Goal: Task Accomplishment & Management: Use online tool/utility

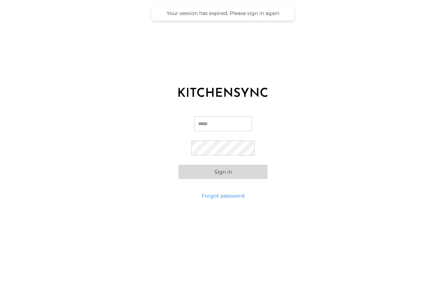
type input "**********"
click at [217, 170] on button "Sign in" at bounding box center [223, 172] width 89 height 14
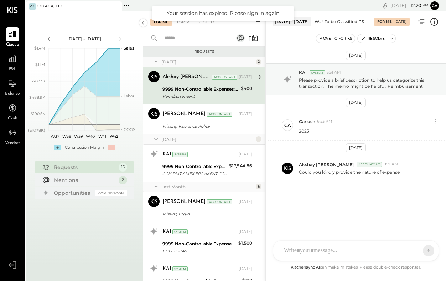
drag, startPoint x: 261, startPoint y: 103, endPoint x: 263, endPoint y: 186, distance: 83.4
click at [266, 187] on div at bounding box center [266, 280] width 1 height 539
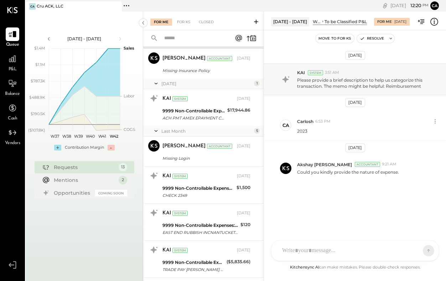
scroll to position [56, 0]
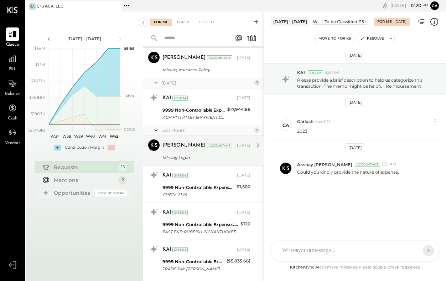
click at [202, 152] on div "[PERSON_NAME] Accountant [DATE] Missing Login Login - Blue Cross Blue Shield of…" at bounding box center [207, 150] width 88 height 22
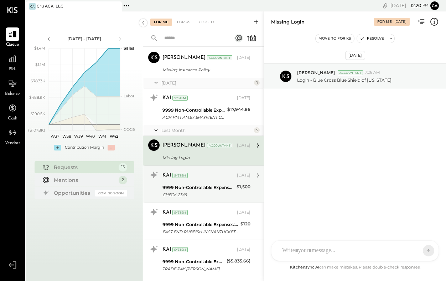
click at [202, 189] on div "9999 Non-Controllable Expenses:Other Income and Expenses:To be Classified P&L" at bounding box center [199, 187] width 72 height 7
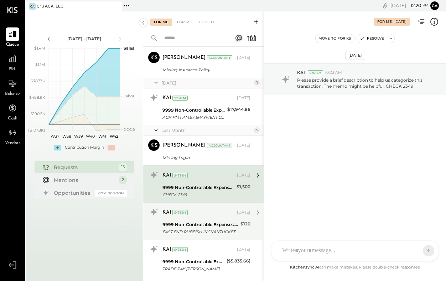
click at [204, 223] on div "9999 Non-Controllable Expenses:Other Income and Expenses:To be Classified P&L" at bounding box center [201, 224] width 76 height 7
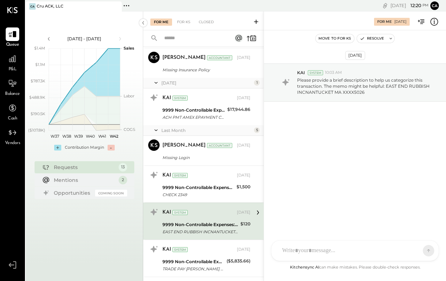
click at [305, 251] on div "J [PERSON_NAME] [PERSON_NAME] ID [PERSON_NAME] Del [PERSON_NAME] AK Akshay [PER…" at bounding box center [355, 250] width 168 height 21
click at [415, 250] on icon at bounding box center [415, 250] width 0 height 3
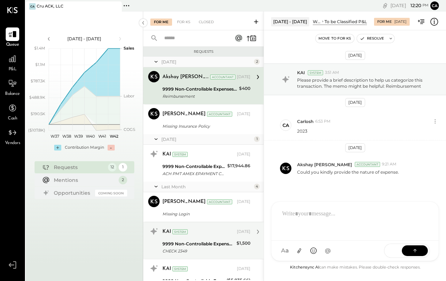
click at [198, 247] on div "9999 Non-Controllable Expenses:Other Income and Expenses:To be Classified P&L" at bounding box center [199, 243] width 72 height 7
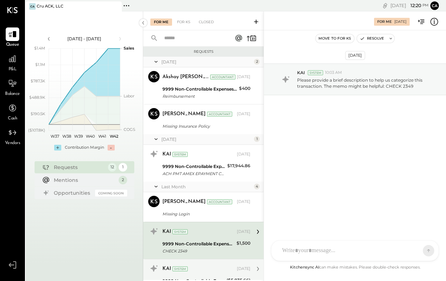
click at [203, 271] on div "KAI System" at bounding box center [199, 268] width 73 height 7
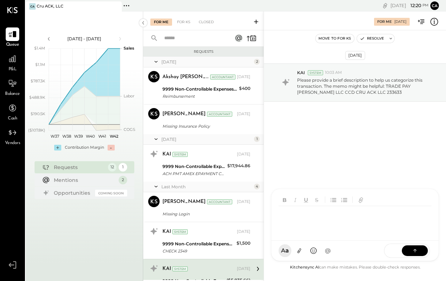
click at [299, 252] on div "J [PERSON_NAME] [PERSON_NAME] ID [PERSON_NAME] Del [PERSON_NAME] AK [PERSON_NAM…" at bounding box center [355, 225] width 168 height 72
click at [412, 249] on icon at bounding box center [415, 250] width 7 height 7
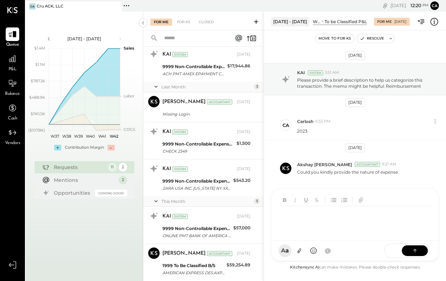
scroll to position [104, 0]
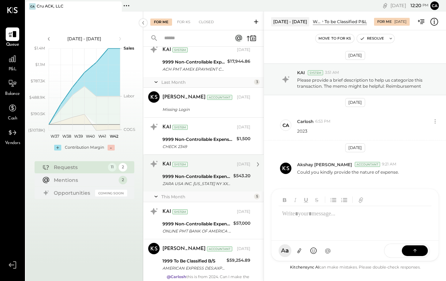
click at [206, 183] on div "ZARA USA INC. [US_STATE] NY XXXX5026" at bounding box center [197, 183] width 69 height 7
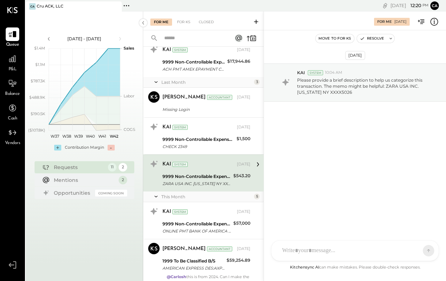
click at [327, 253] on div "J [PERSON_NAME] [PERSON_NAME] ID [PERSON_NAME] Del [PERSON_NAME] AK Akshay [PER…" at bounding box center [355, 250] width 168 height 21
click at [413, 251] on icon at bounding box center [415, 250] width 7 height 7
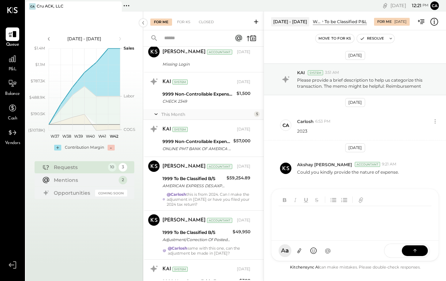
scroll to position [149, 0]
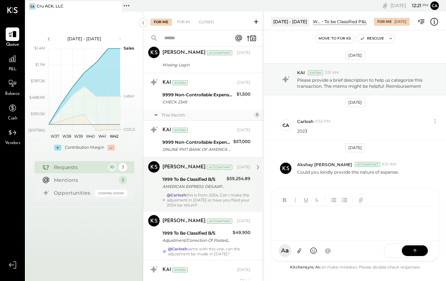
click at [225, 185] on div "1999 To Be Classified B/S AMERICAN EXPRESS DES:AXP DISCNT ID:2201947637 INDN:CR…" at bounding box center [207, 183] width 88 height 16
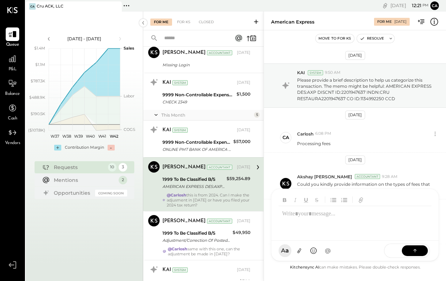
scroll to position [81, 0]
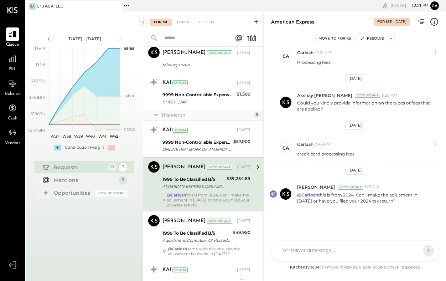
click at [294, 253] on div "J [PERSON_NAME] [PERSON_NAME] ID [PERSON_NAME] Del [PERSON_NAME] AK Akshay [PER…" at bounding box center [355, 250] width 168 height 21
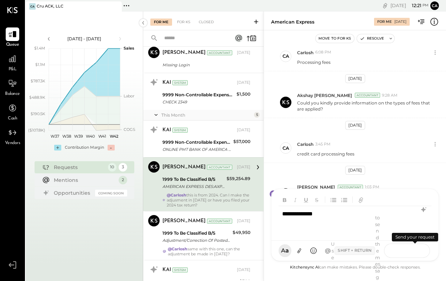
click at [412, 252] on icon at bounding box center [415, 250] width 7 height 7
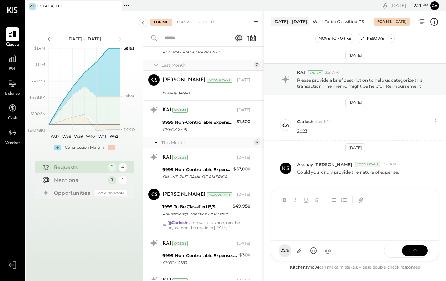
scroll to position [125, 0]
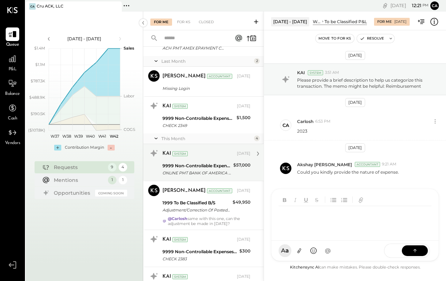
click at [213, 170] on div "ONLINE PMT BANK OF AMERICA CCD [GEOGRAPHIC_DATA][PERSON_NAME] CKF074865565POS" at bounding box center [197, 172] width 69 height 7
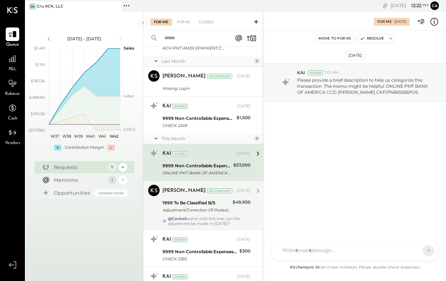
click at [205, 211] on div "Adjustment/Correction Of Posted Item" at bounding box center [197, 209] width 68 height 7
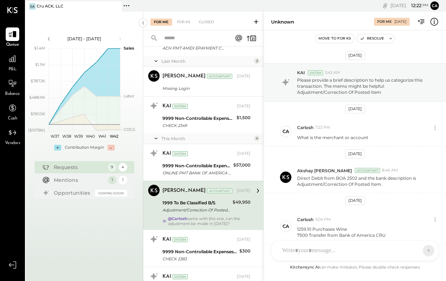
scroll to position [263, 0]
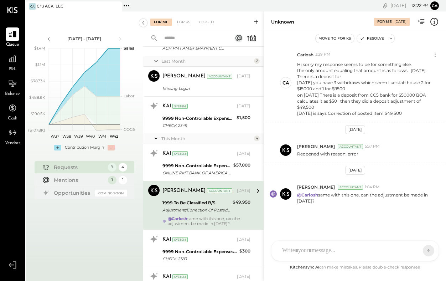
click at [299, 247] on div at bounding box center [349, 251] width 140 height 16
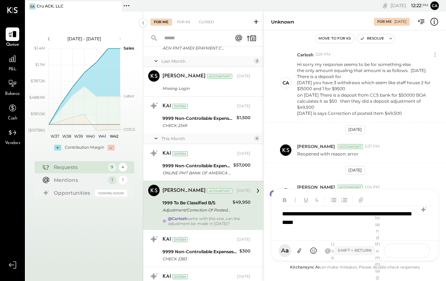
click at [411, 253] on button at bounding box center [415, 250] width 26 height 11
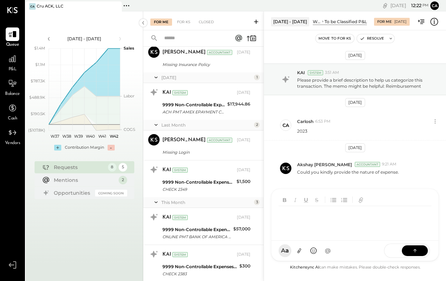
scroll to position [122, 0]
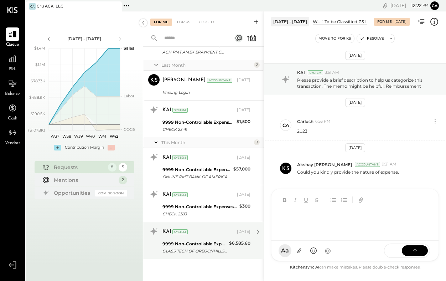
click at [204, 252] on div "GLASS TECH OF OREGONHILLSBORO OR XXXX2007" at bounding box center [195, 250] width 65 height 7
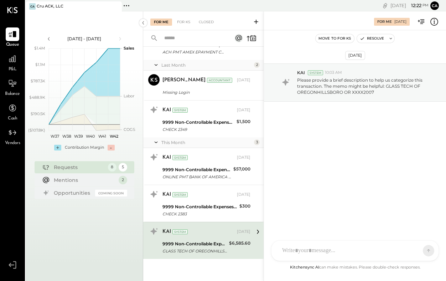
click at [322, 252] on div "J [PERSON_NAME] [PERSON_NAME] ID [PERSON_NAME] Del [PERSON_NAME] AK Akshay [PER…" at bounding box center [355, 250] width 168 height 21
click at [416, 249] on icon at bounding box center [415, 250] width 7 height 7
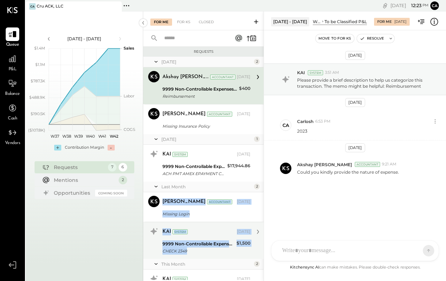
drag, startPoint x: 262, startPoint y: 187, endPoint x: 261, endPoint y: 236, distance: 49.2
click at [261, 236] on div "Last Month 2 [PERSON_NAME] Accountant [PERSON_NAME] Accountant [DATE] Missing L…" at bounding box center [203, 219] width 120 height 77
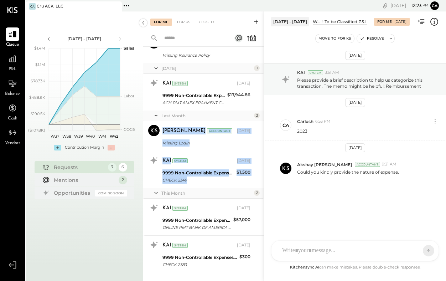
scroll to position [84, 0]
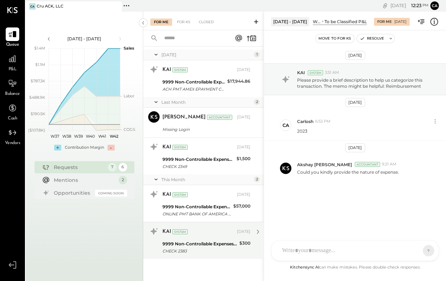
click at [221, 245] on div "9999 Non-Controllable Expenses:Other Income and Expenses:To be Classified P&L" at bounding box center [200, 243] width 75 height 7
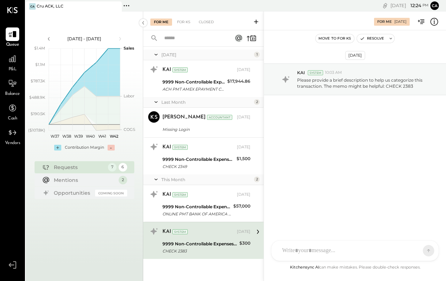
click at [284, 247] on div at bounding box center [355, 251] width 167 height 20
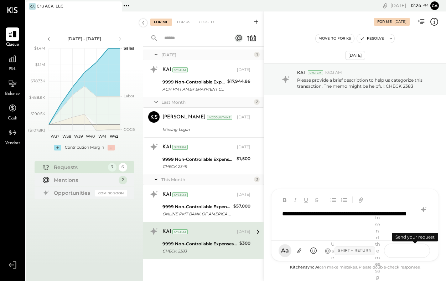
click at [422, 249] on button at bounding box center [415, 250] width 26 height 11
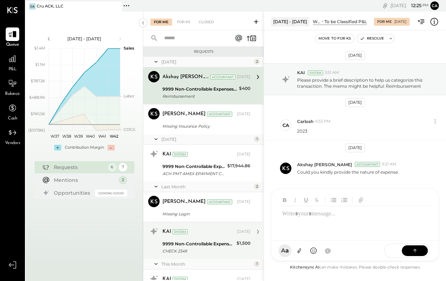
click at [187, 248] on div "CHECK 2349" at bounding box center [199, 250] width 72 height 7
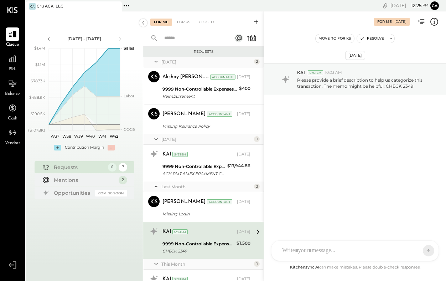
click at [329, 252] on div "J [PERSON_NAME] [PERSON_NAME] ID [PERSON_NAME] Del [PERSON_NAME] AK Akshay [PER…" at bounding box center [355, 250] width 168 height 21
click at [418, 253] on icon at bounding box center [415, 250] width 7 height 7
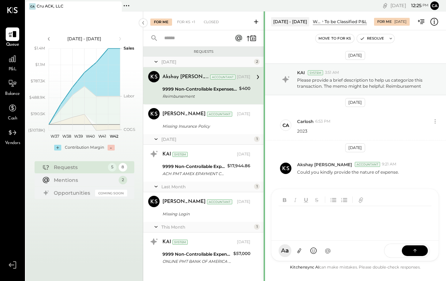
drag, startPoint x: 264, startPoint y: 218, endPoint x: 264, endPoint y: 232, distance: 13.5
click at [264, 232] on div at bounding box center [264, 280] width 1 height 539
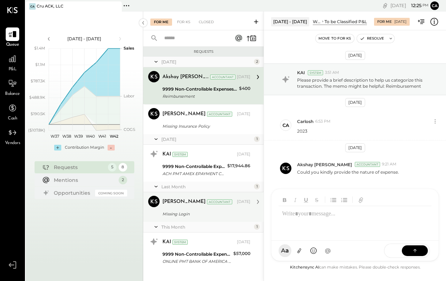
click at [199, 207] on div "[PERSON_NAME] Accountant [DATE]" at bounding box center [207, 202] width 88 height 12
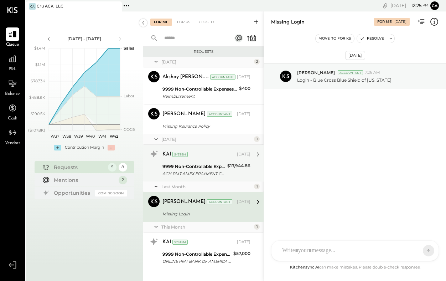
click at [186, 171] on div "ACH PMT AMEX EPAYMENT CCD CRU ACK LLC [GEOGRAPHIC_DATA] W2268" at bounding box center [194, 173] width 63 height 7
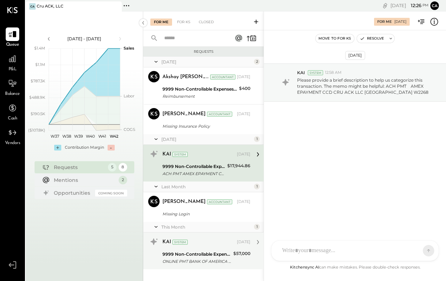
click at [186, 246] on div "KAI System [DATE]" at bounding box center [207, 242] width 88 height 10
